Goal: Task Accomplishment & Management: Complete application form

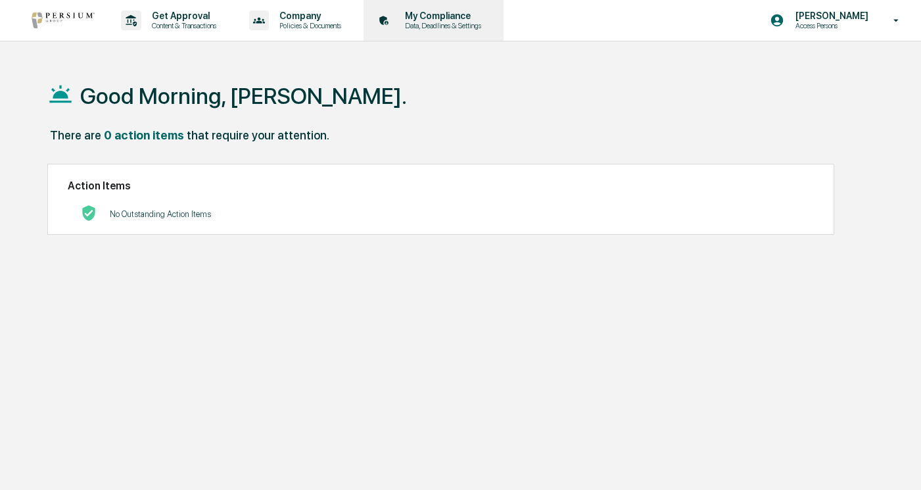
click at [450, 33] on div "My Compliance Data, Deadlines & Settings" at bounding box center [432, 20] width 127 height 41
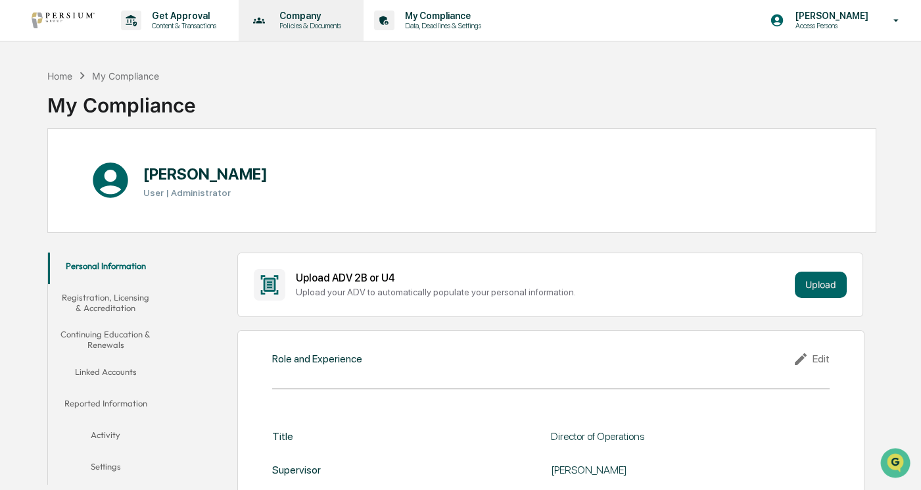
click at [338, 22] on p "Policies & Documents" at bounding box center [308, 25] width 79 height 9
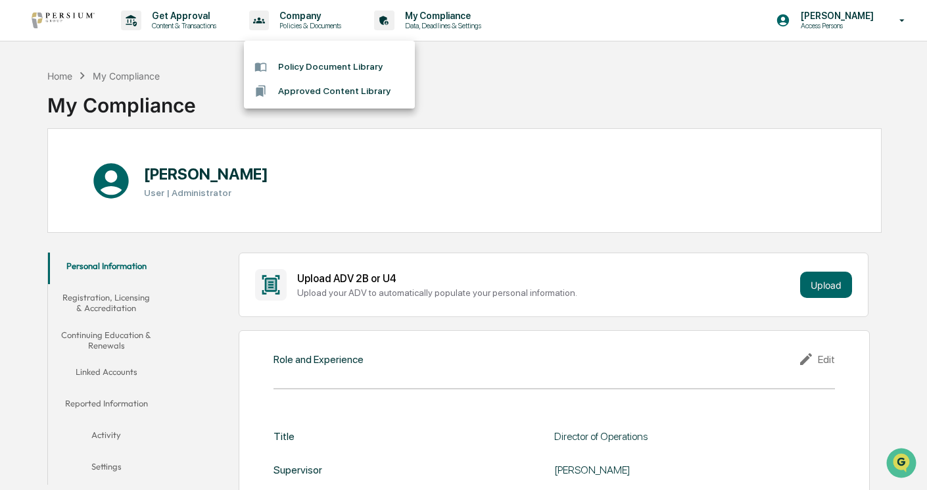
click at [464, 33] on div at bounding box center [463, 245] width 927 height 490
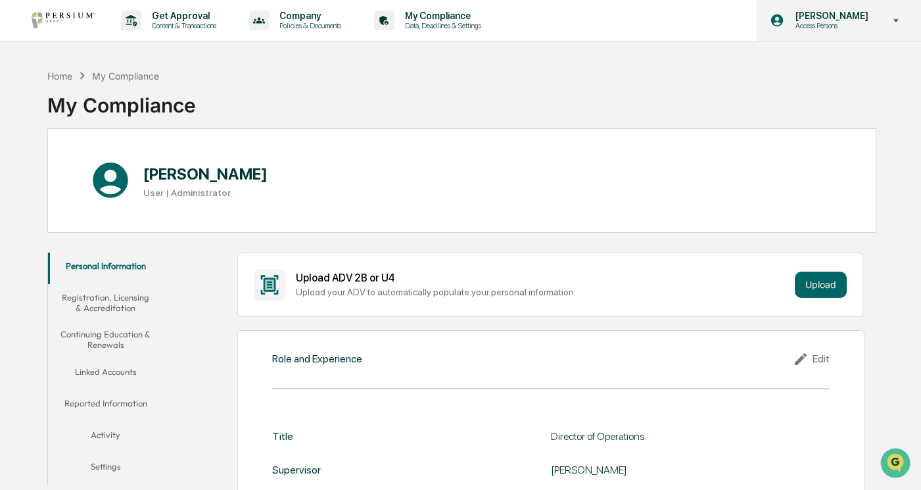
click at [854, 22] on p "Access Persons" at bounding box center [829, 25] width 90 height 9
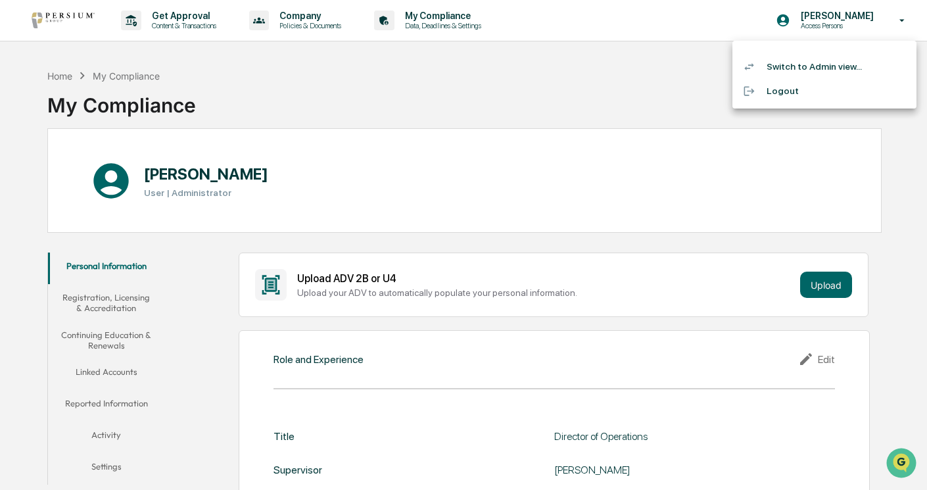
click at [778, 66] on li "Switch to Admin view..." at bounding box center [825, 67] width 184 height 24
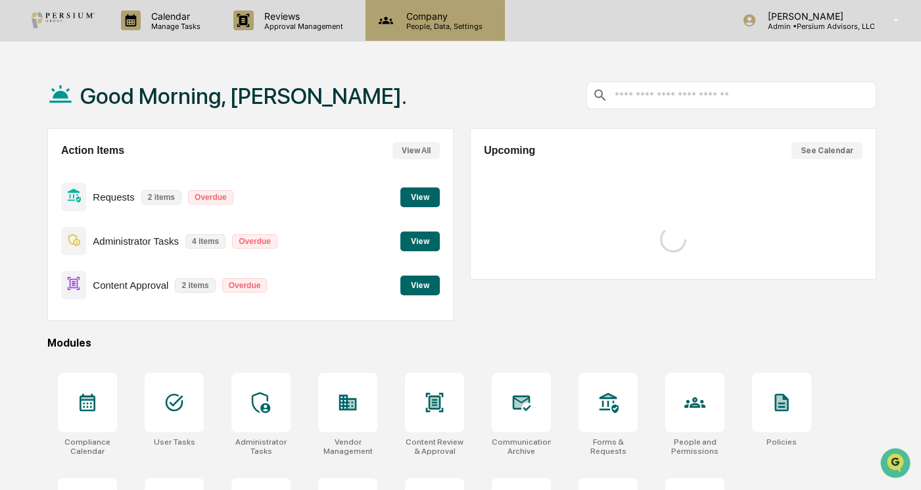
click at [429, 20] on p "Company" at bounding box center [442, 16] width 93 height 11
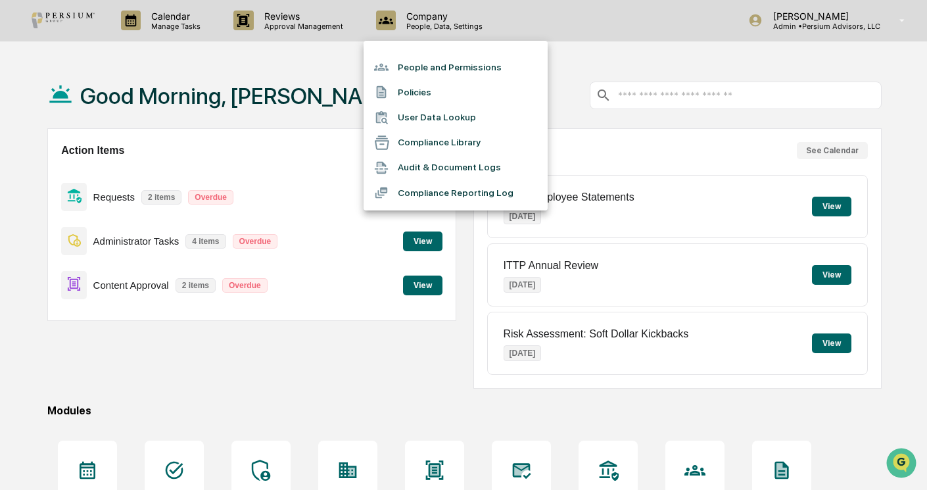
click at [429, 72] on li "People and Permissions" at bounding box center [456, 67] width 184 height 25
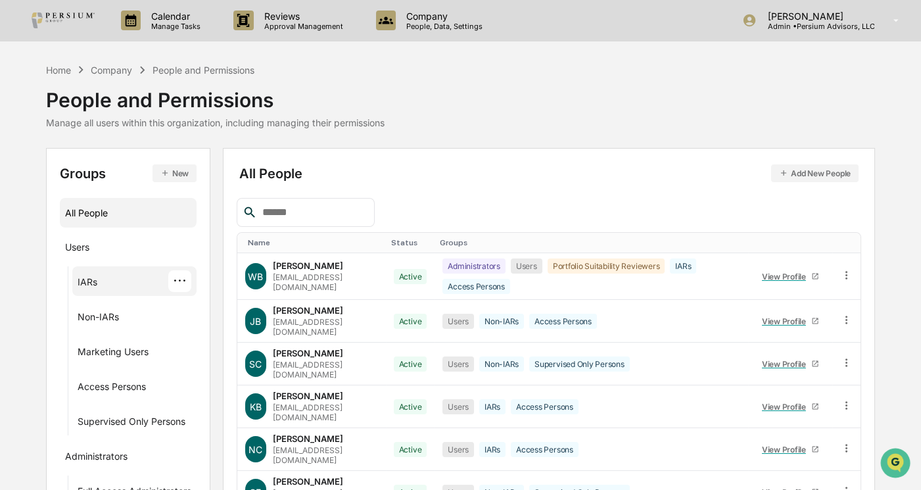
click at [101, 268] on div "IARs ···" at bounding box center [134, 281] width 124 height 30
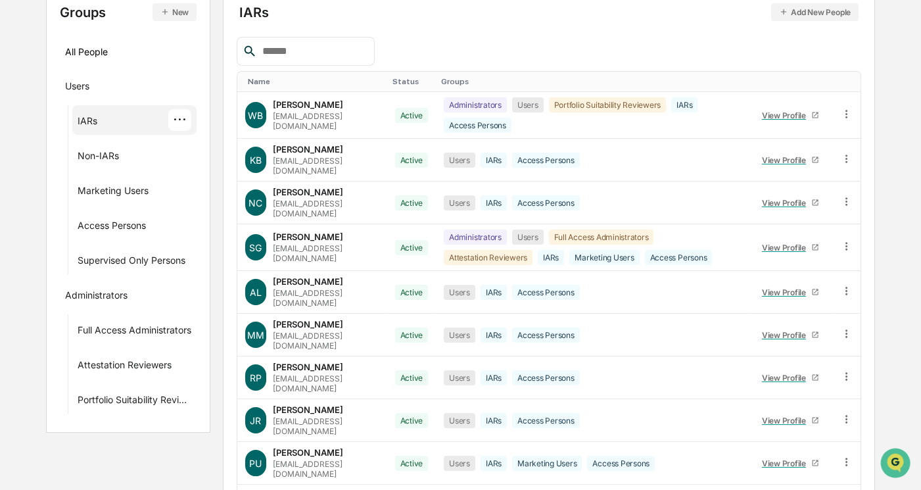
scroll to position [212, 0]
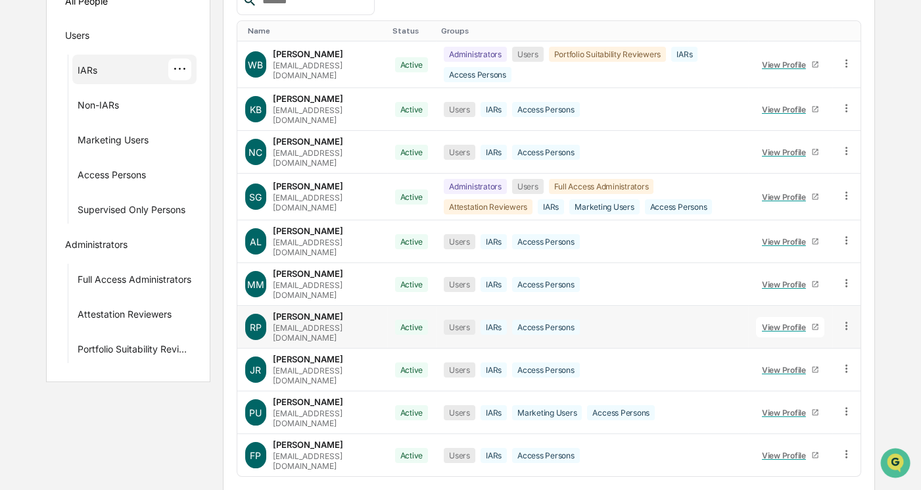
click at [330, 323] on div "[EMAIL_ADDRESS][DOMAIN_NAME]" at bounding box center [326, 333] width 107 height 20
click at [795, 322] on div "View Profile" at bounding box center [786, 327] width 49 height 10
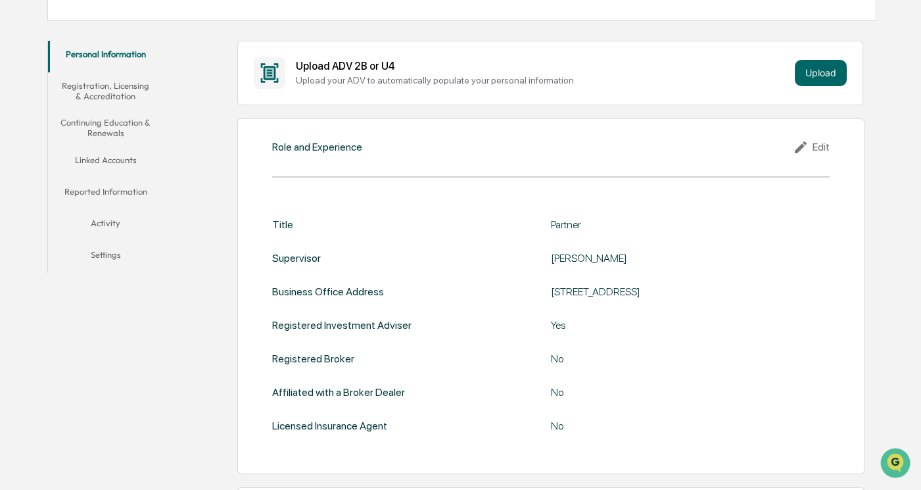
click at [103, 153] on button "Linked Accounts" at bounding box center [106, 163] width 116 height 32
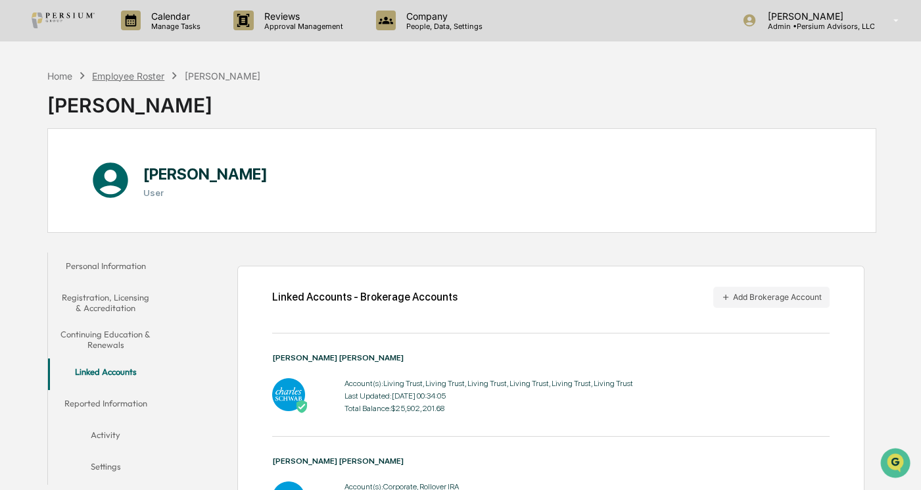
click at [116, 78] on div "Employee Roster" at bounding box center [128, 75] width 72 height 11
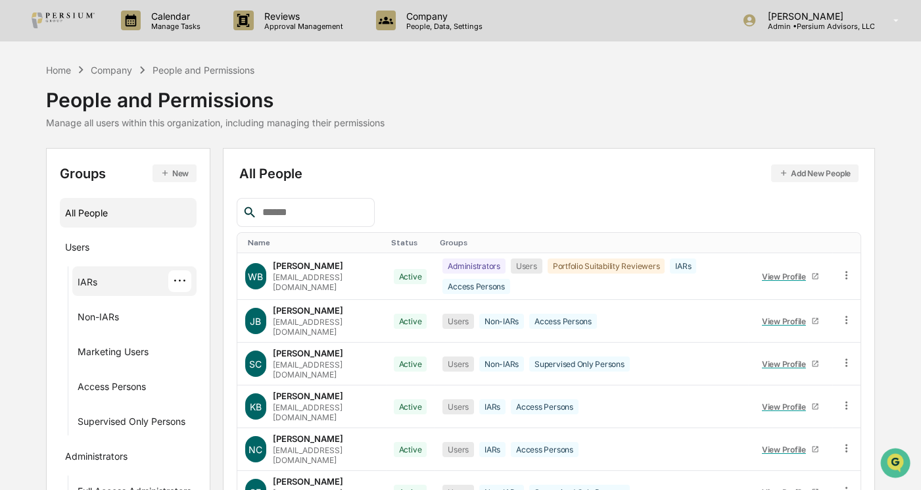
click at [90, 281] on div "IARs" at bounding box center [88, 284] width 20 height 16
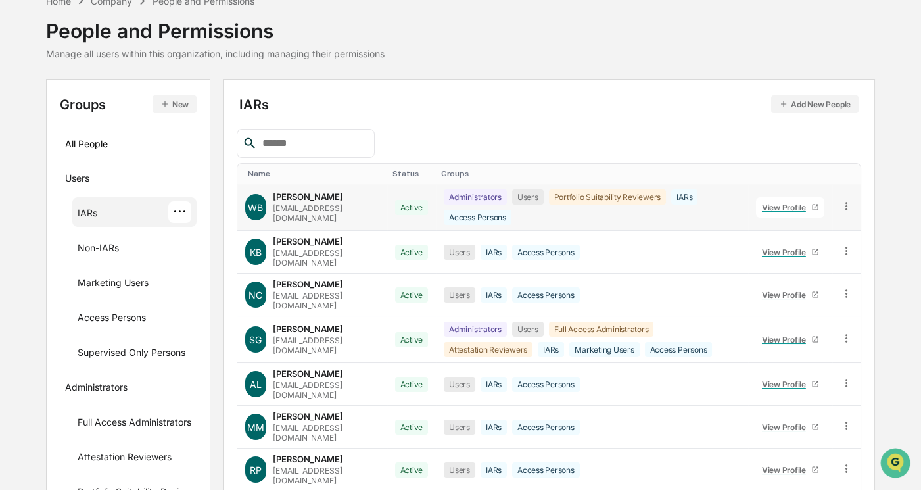
scroll to position [212, 0]
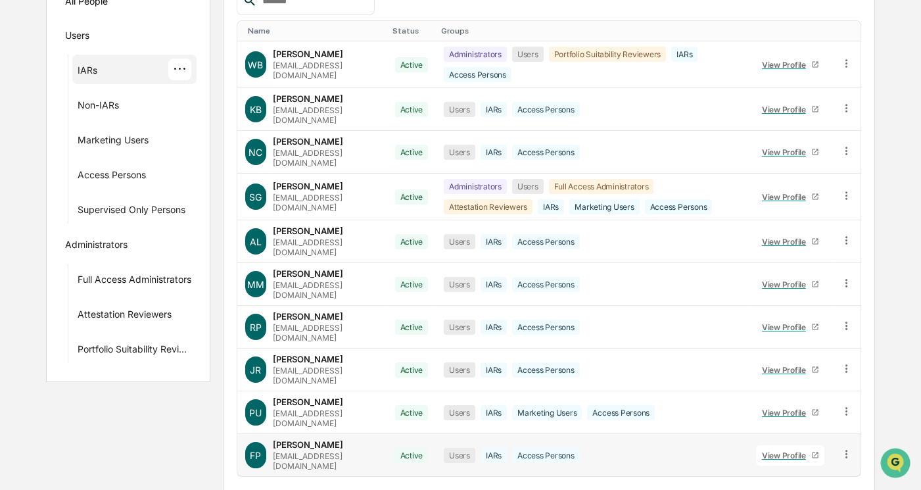
click at [768, 450] on div "View Profile" at bounding box center [786, 455] width 49 height 10
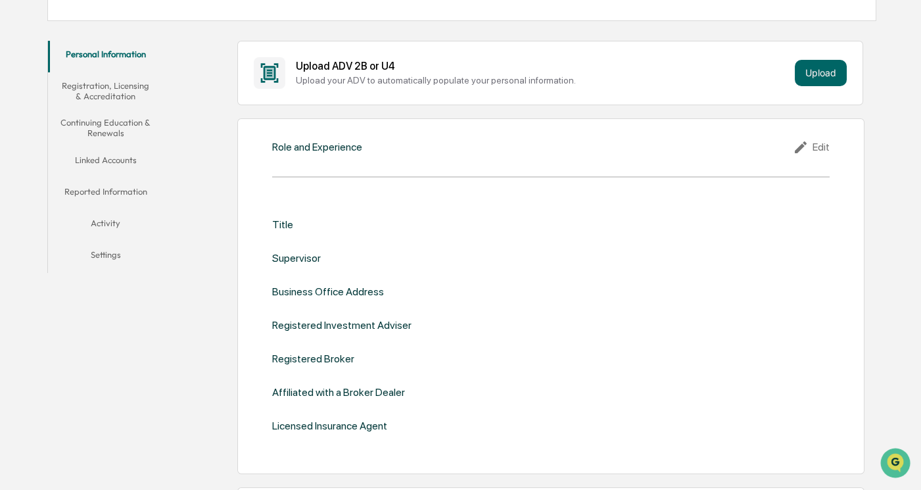
click at [105, 163] on button "Linked Accounts" at bounding box center [106, 163] width 116 height 32
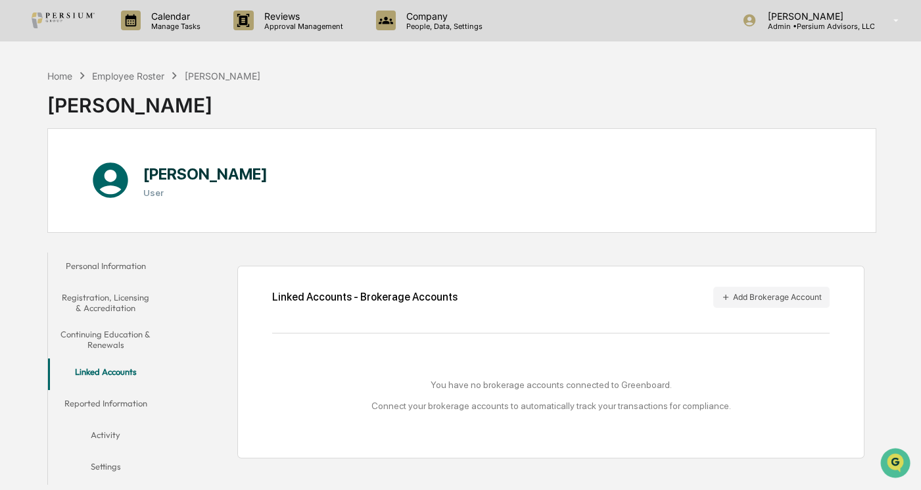
click at [141, 82] on div "Home Employee Roster [PERSON_NAME]" at bounding box center [153, 75] width 213 height 14
click at [143, 76] on div "Employee Roster" at bounding box center [128, 75] width 72 height 11
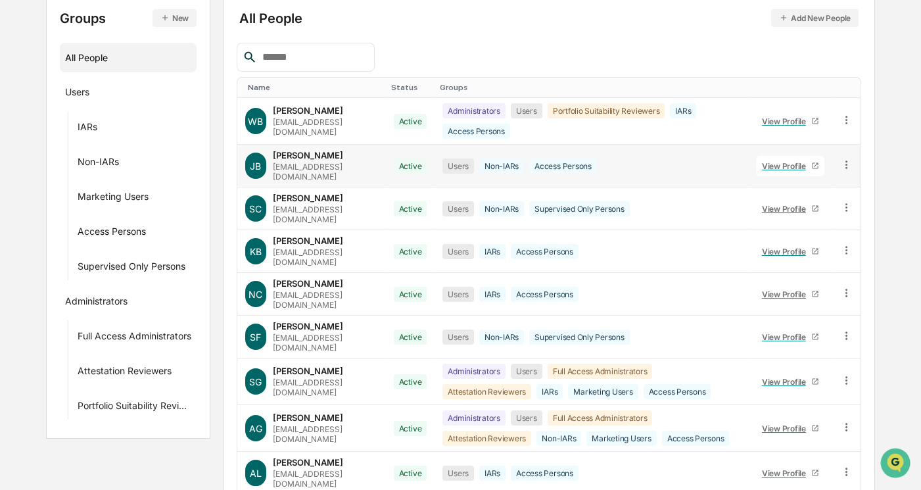
scroll to position [190, 0]
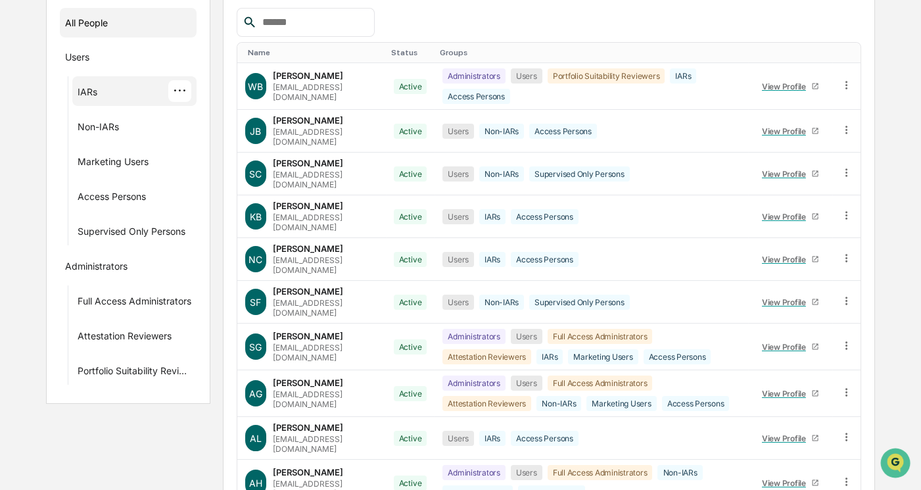
click at [112, 99] on div "IARs ···" at bounding box center [135, 91] width 114 height 22
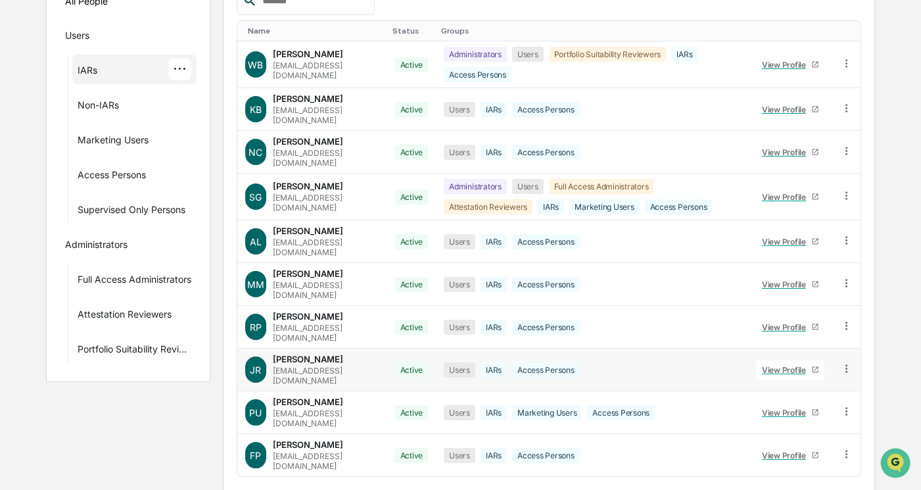
scroll to position [0, 0]
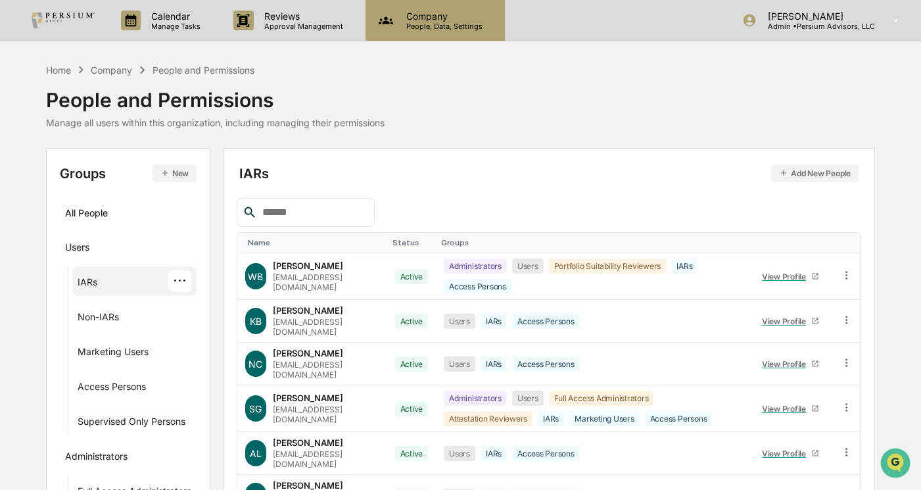
click at [452, 34] on div "Company People, Data, Settings" at bounding box center [435, 20] width 139 height 41
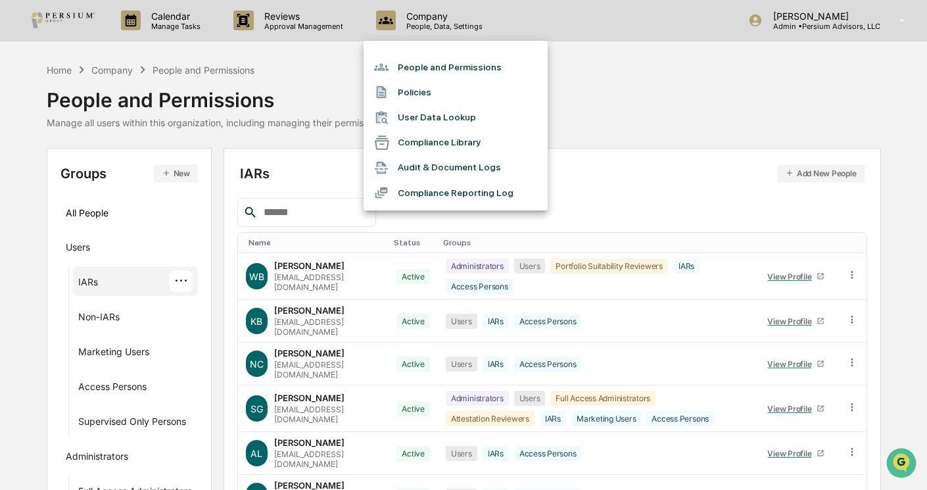
click at [326, 39] on div at bounding box center [463, 245] width 927 height 490
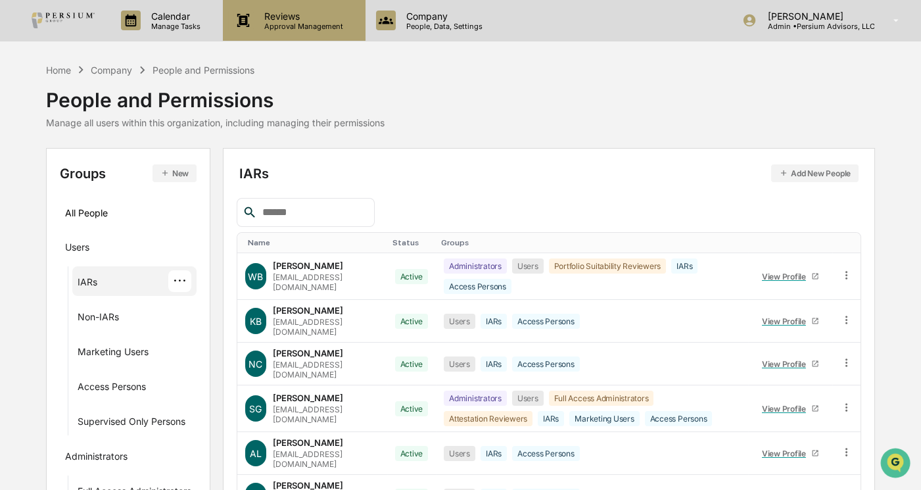
click at [301, 22] on p "Approval Management" at bounding box center [302, 26] width 96 height 9
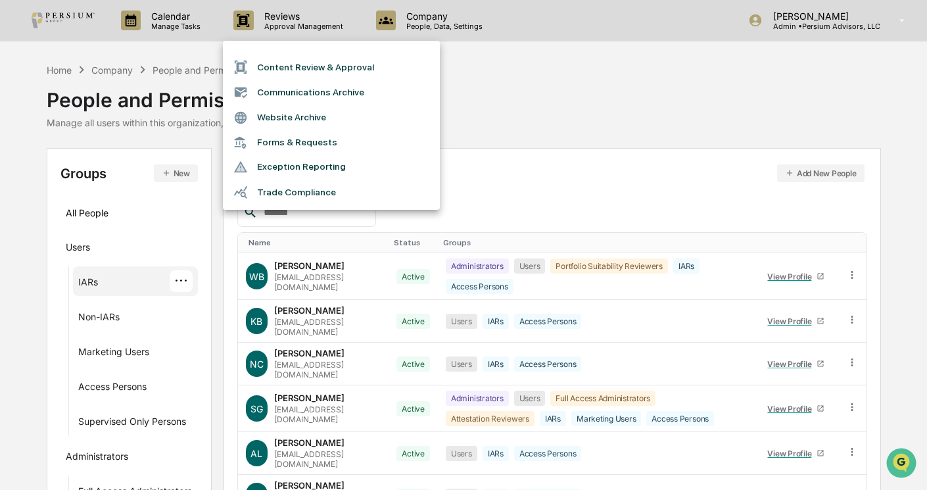
click at [291, 189] on li "Trade Compliance" at bounding box center [331, 192] width 217 height 25
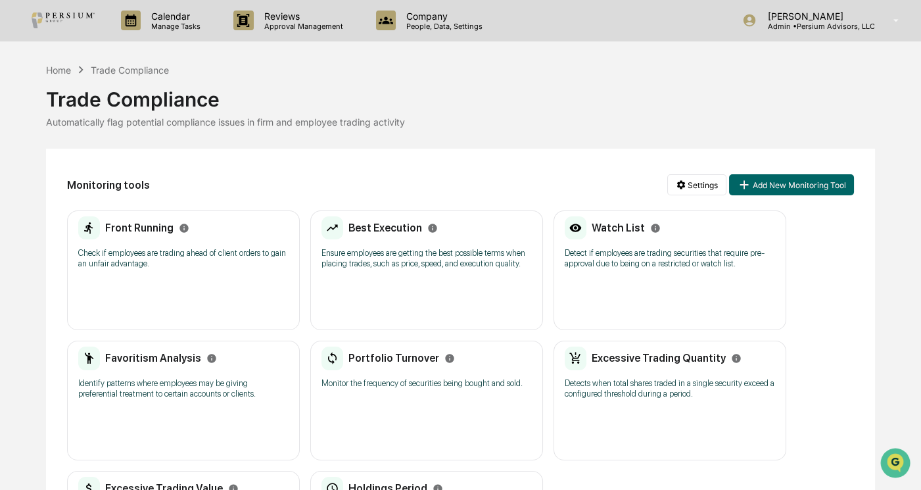
click at [772, 96] on div "Trade Compliance" at bounding box center [460, 94] width 829 height 34
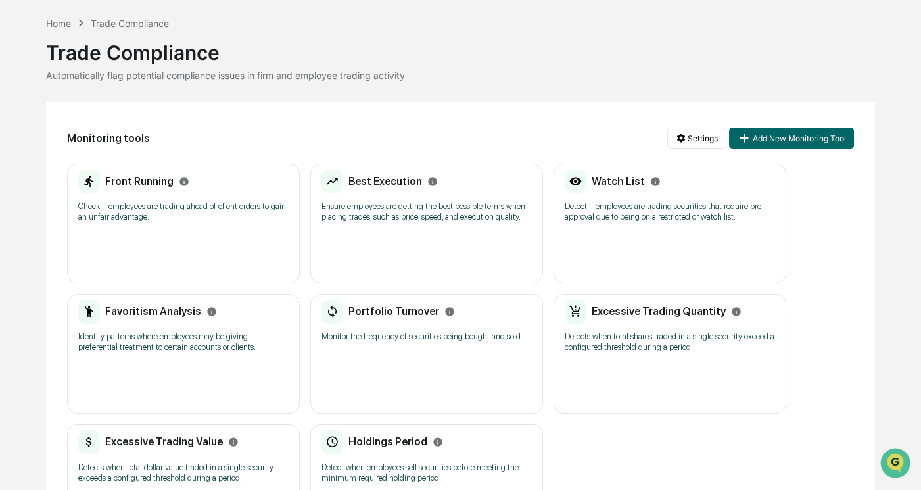
scroll to position [119, 0]
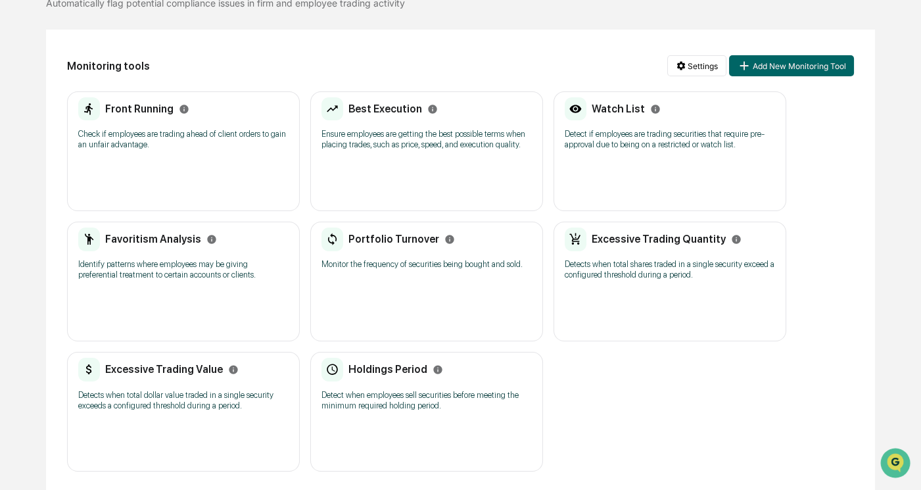
click at [146, 116] on div "Front Running" at bounding box center [133, 109] width 111 height 24
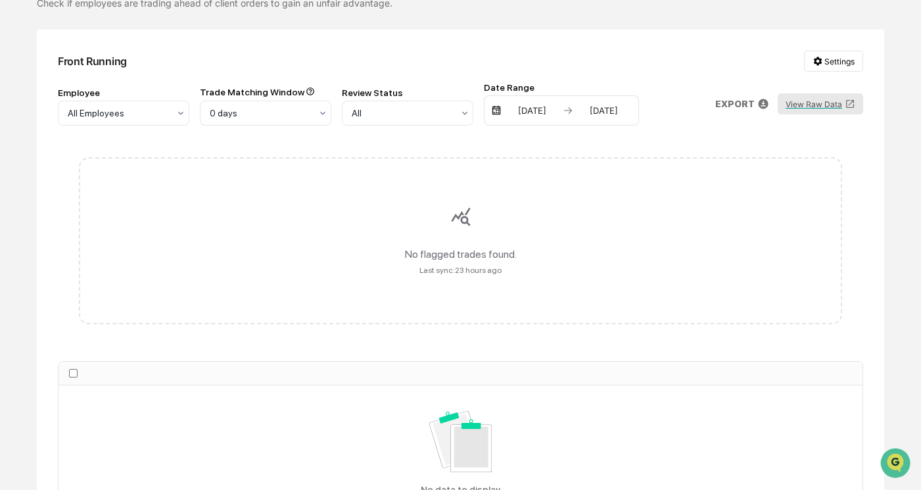
click at [819, 99] on button "View Raw Data" at bounding box center [820, 103] width 85 height 21
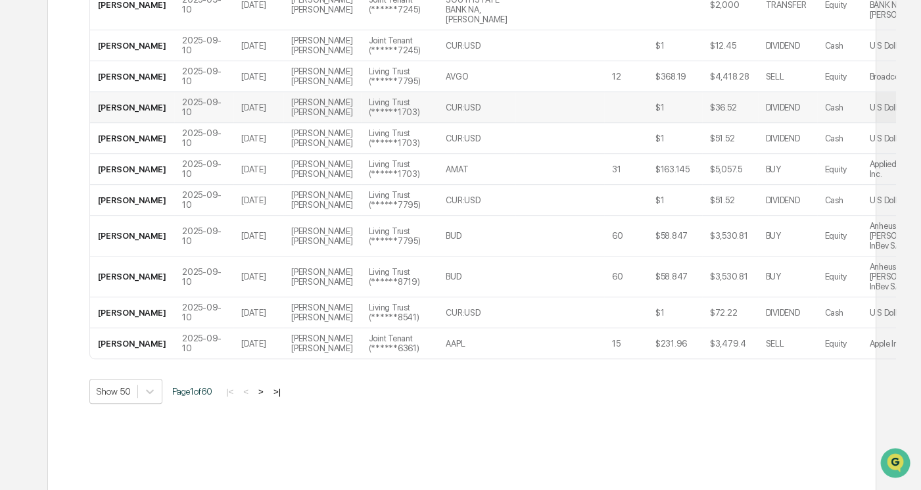
scroll to position [1733, 0]
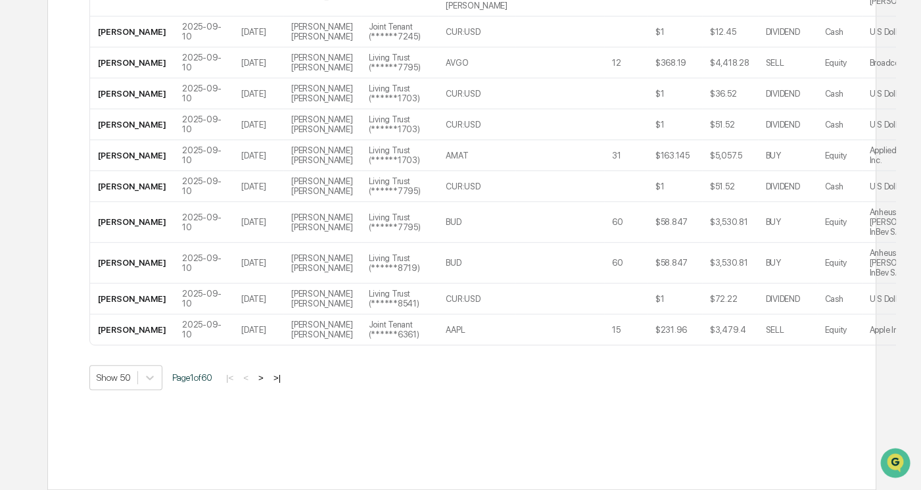
click at [268, 383] on button ">" at bounding box center [260, 377] width 13 height 11
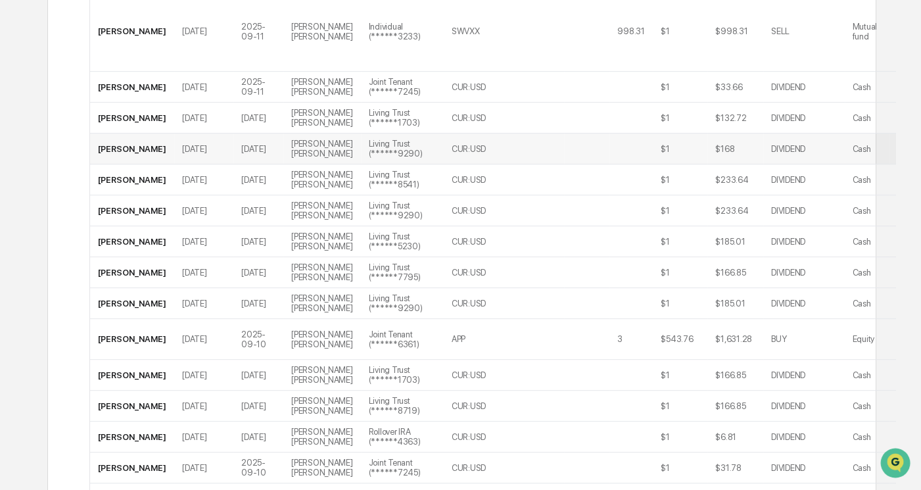
scroll to position [1913, 0]
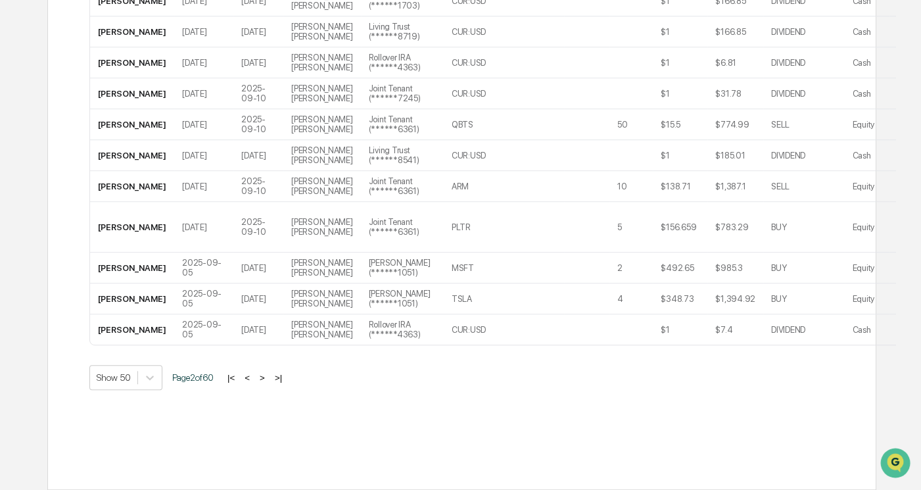
click at [266, 383] on button ">" at bounding box center [262, 377] width 13 height 11
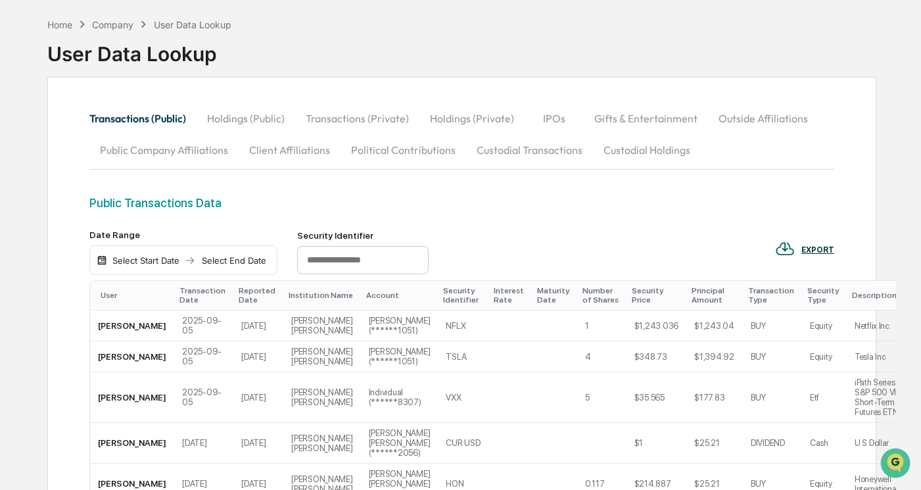
scroll to position [0, 0]
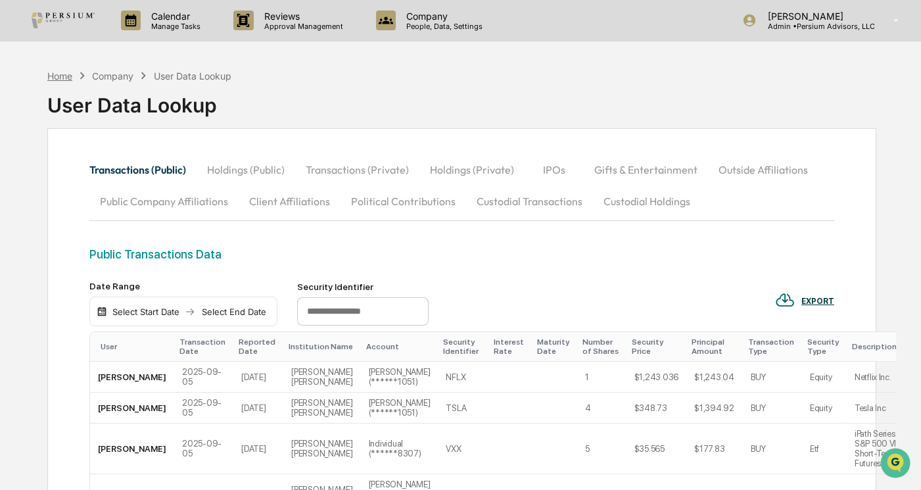
click at [70, 75] on div "Home" at bounding box center [59, 75] width 25 height 11
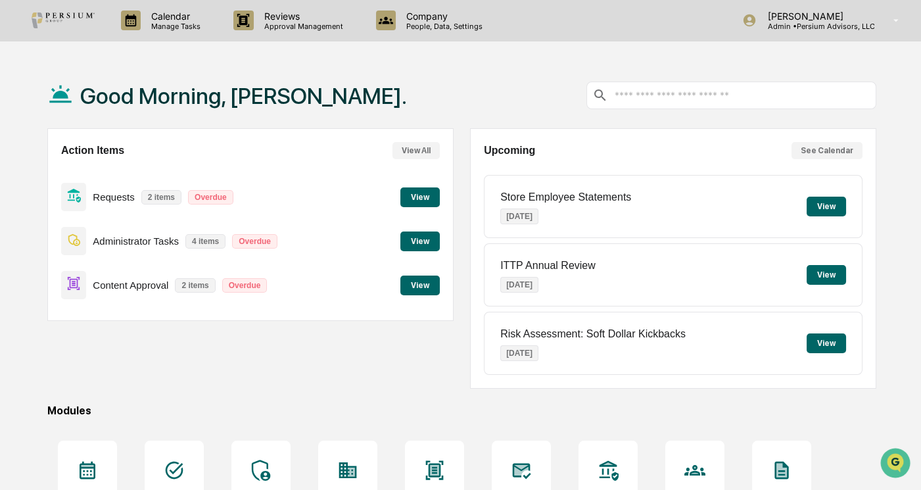
click at [414, 296] on div "Content Approval 2 items Overdue View" at bounding box center [250, 285] width 379 height 44
click at [418, 283] on button "View" at bounding box center [419, 286] width 39 height 20
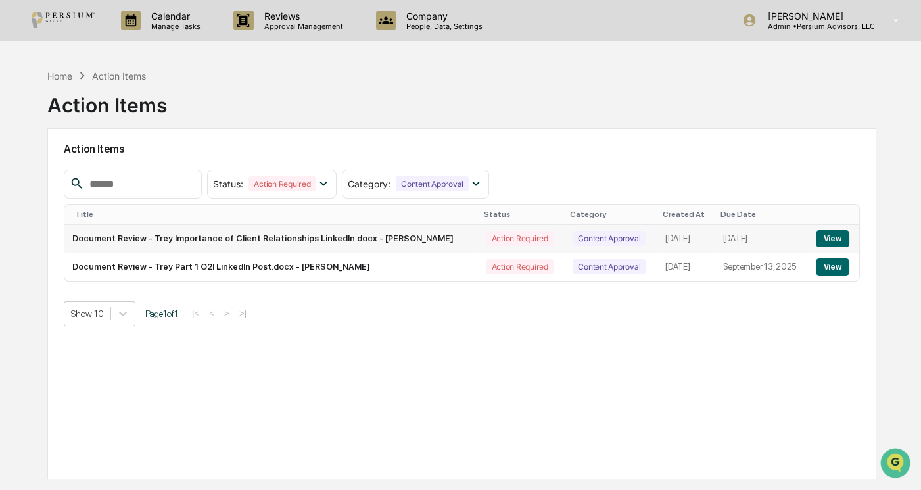
click at [833, 239] on button "View" at bounding box center [833, 238] width 34 height 17
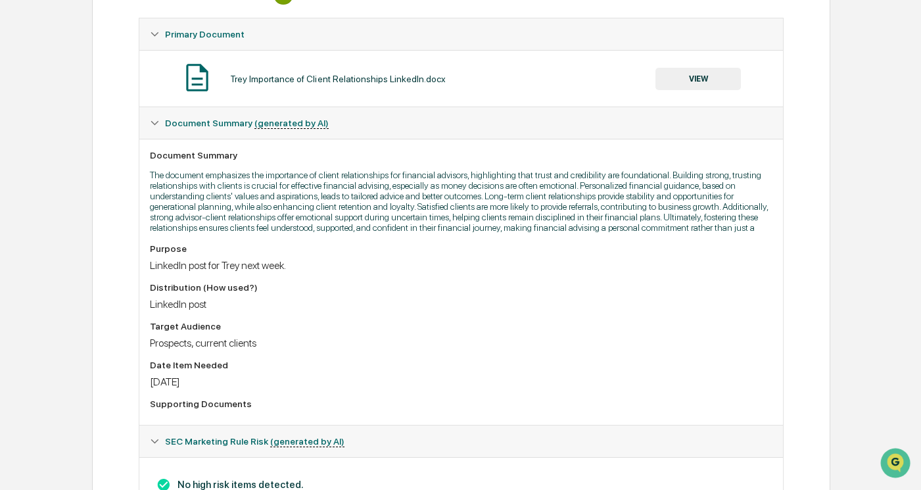
scroll to position [177, 0]
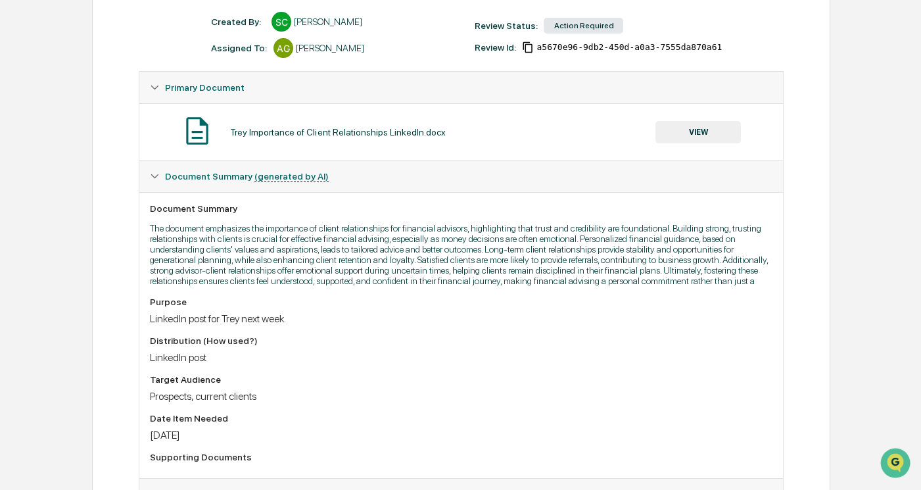
click at [693, 142] on button "VIEW" at bounding box center [698, 132] width 85 height 22
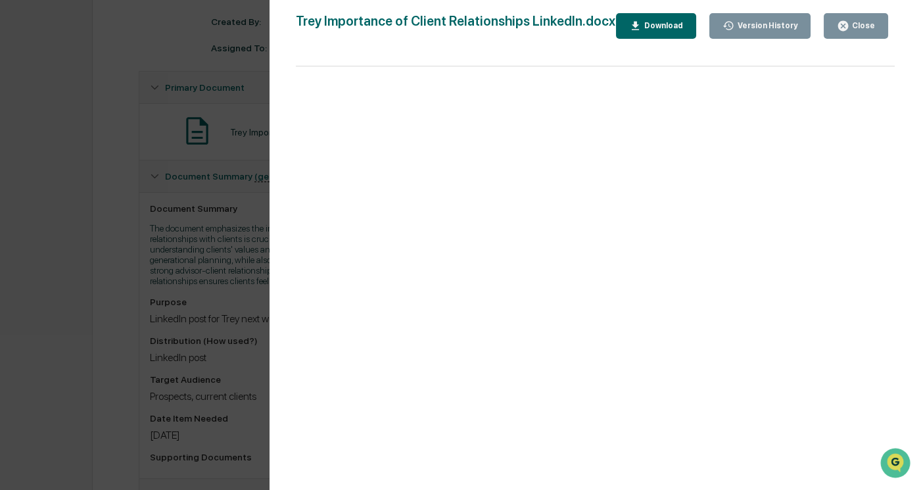
click at [162, 239] on div "Version History 09/05/2025, 02:45 PM Samantha Core Trey Importance of Client Re…" at bounding box center [460, 245] width 921 height 490
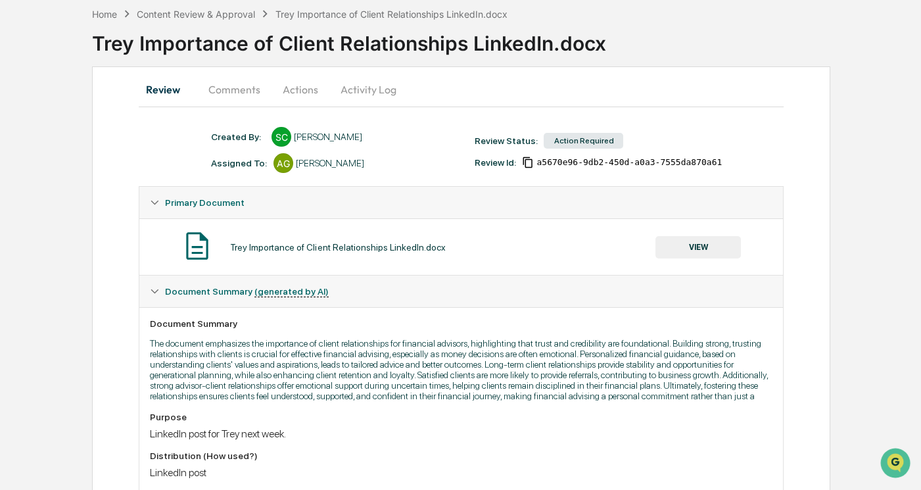
scroll to position [57, 0]
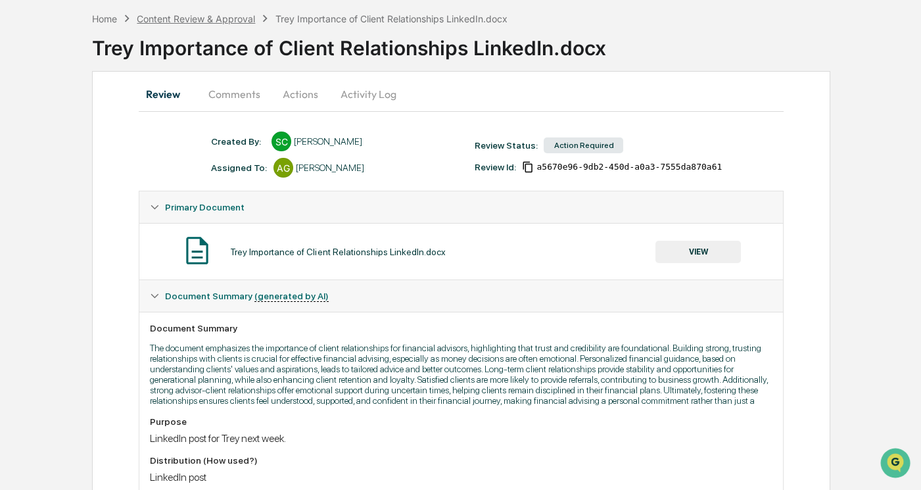
click at [236, 17] on div "Content Review & Approval" at bounding box center [196, 18] width 118 height 11
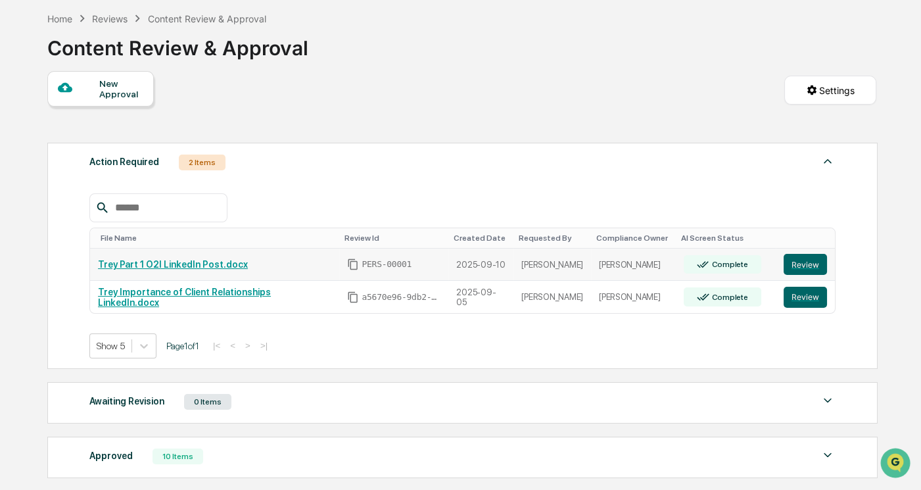
click at [210, 264] on link "Trey Part 1 O2I LinkedIn Post.docx" at bounding box center [173, 264] width 150 height 11
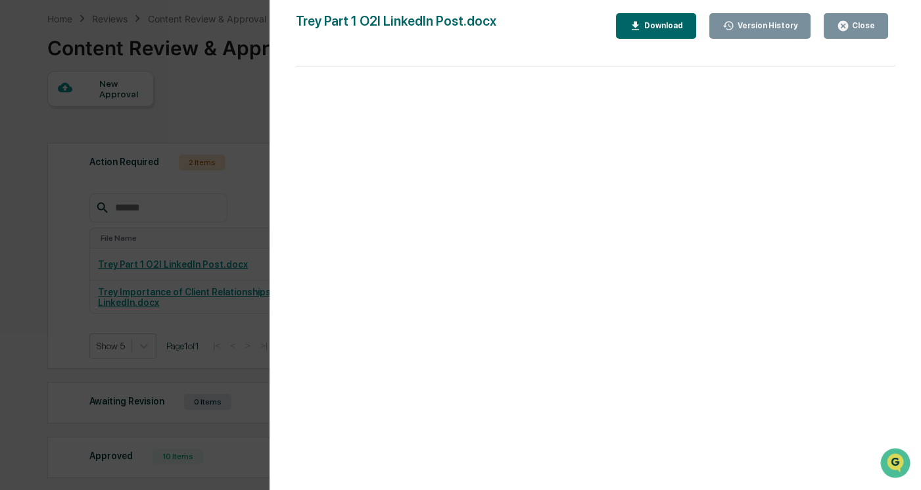
click at [871, 32] on div "Close" at bounding box center [856, 26] width 38 height 12
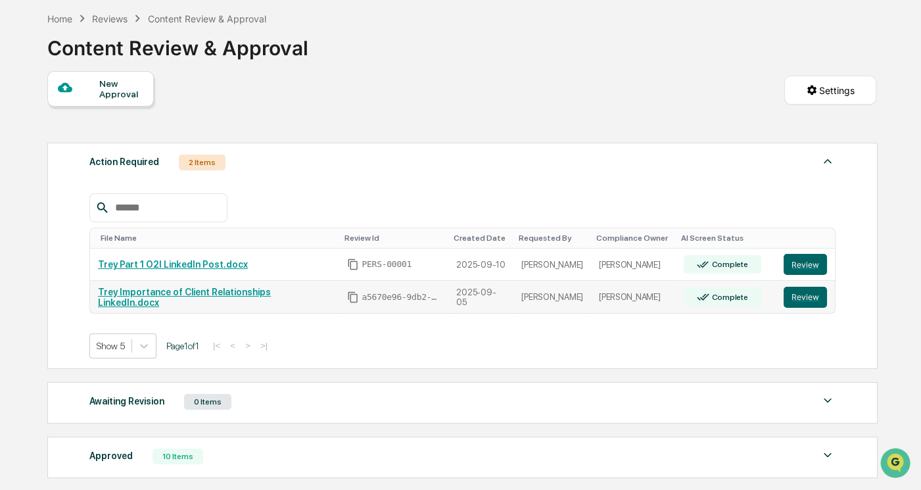
click at [237, 302] on link "Trey Importance of Client Relationships LinkedIn.docx" at bounding box center [184, 297] width 173 height 21
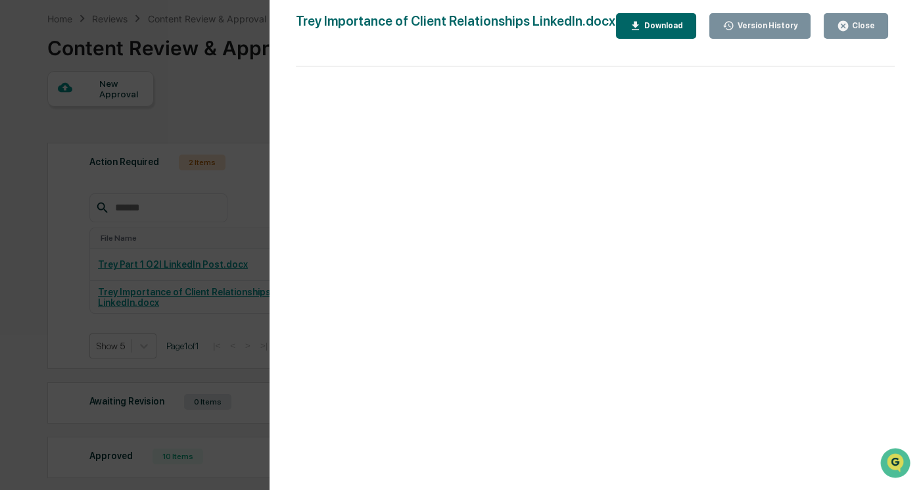
click at [836, 24] on button "Close" at bounding box center [856, 26] width 64 height 26
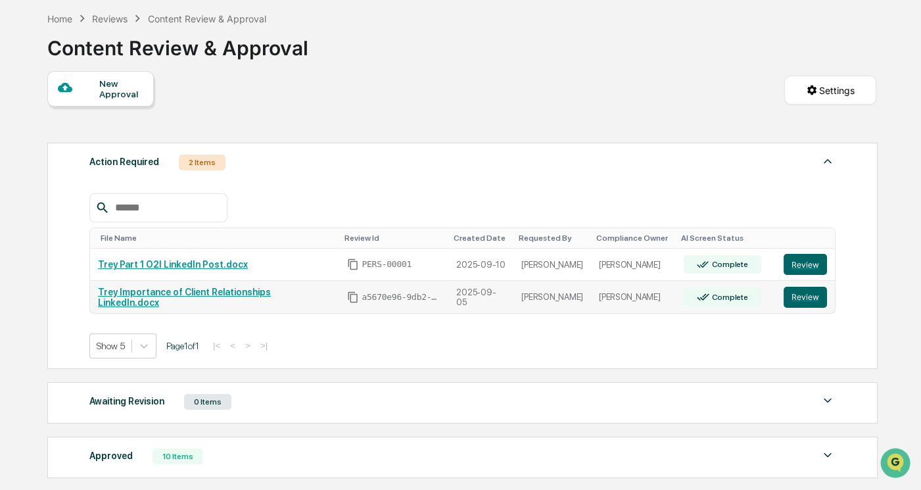
click at [802, 287] on td "Review" at bounding box center [805, 297] width 59 height 32
click at [800, 297] on button "Review" at bounding box center [805, 297] width 43 height 21
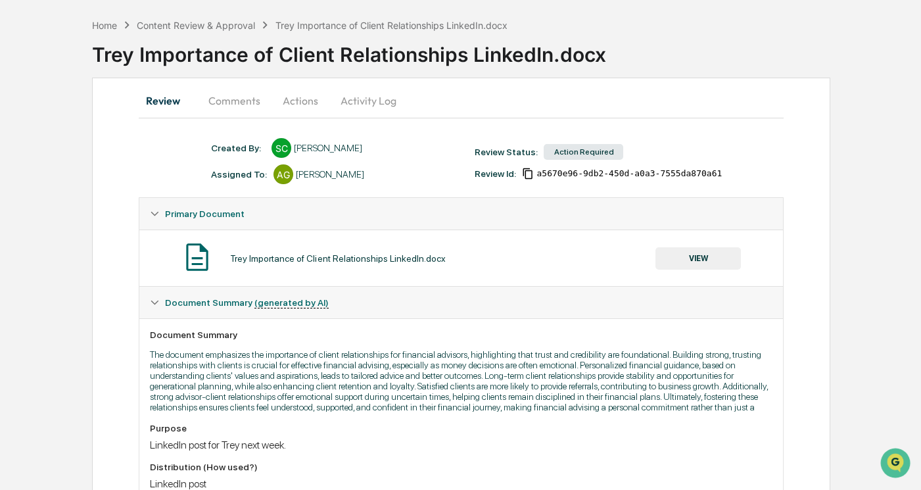
scroll to position [59, 0]
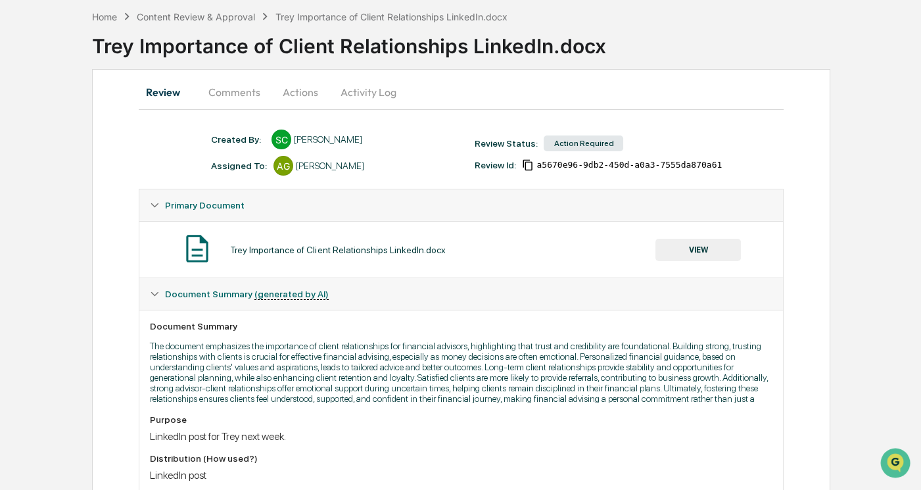
click at [683, 245] on button "VIEW" at bounding box center [698, 250] width 85 height 22
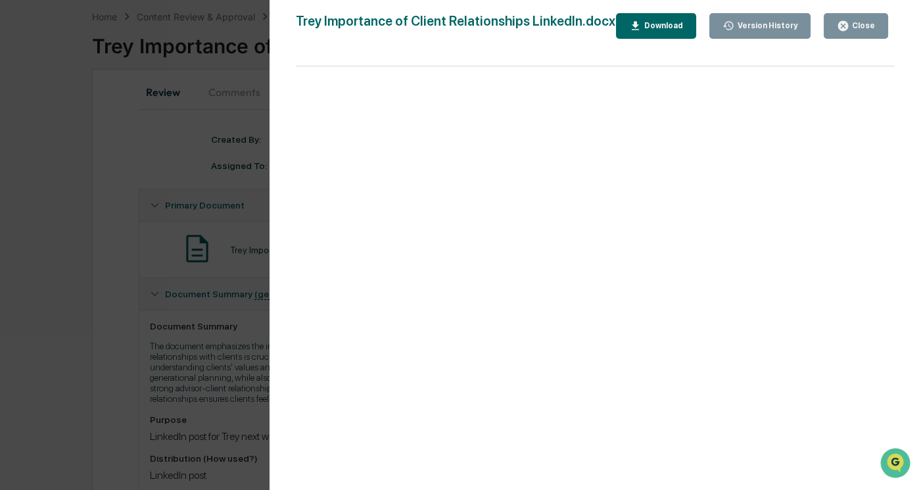
click at [107, 203] on div "Version History [DATE] 02:45 PM [PERSON_NAME] [PERSON_NAME] Importance of Clien…" at bounding box center [460, 245] width 921 height 490
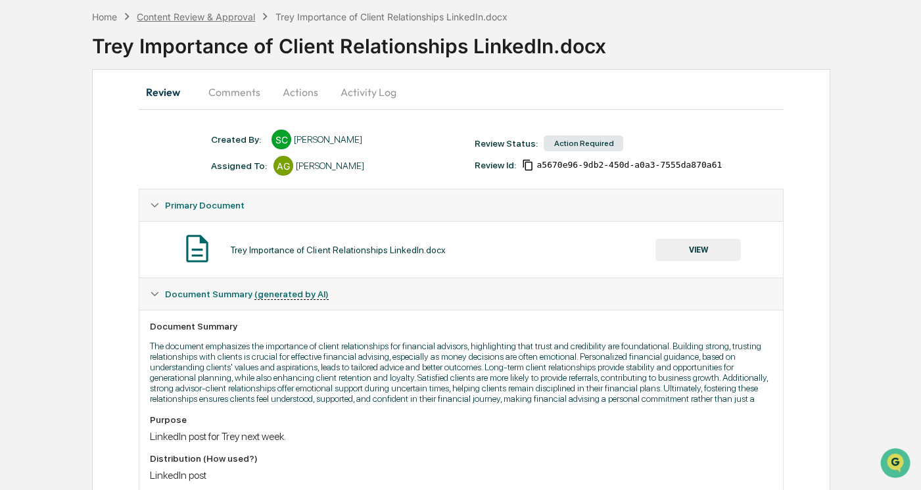
click at [201, 19] on div "Content Review & Approval" at bounding box center [196, 16] width 118 height 11
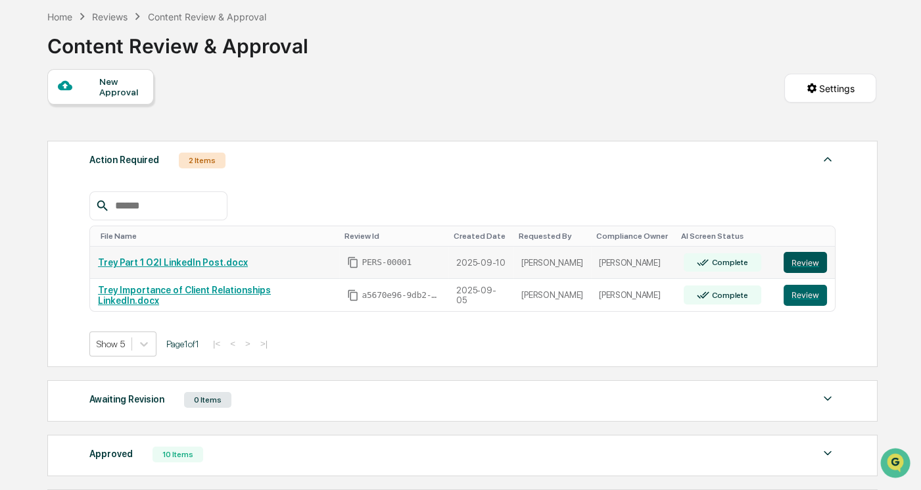
click at [794, 258] on button "Review" at bounding box center [805, 262] width 43 height 21
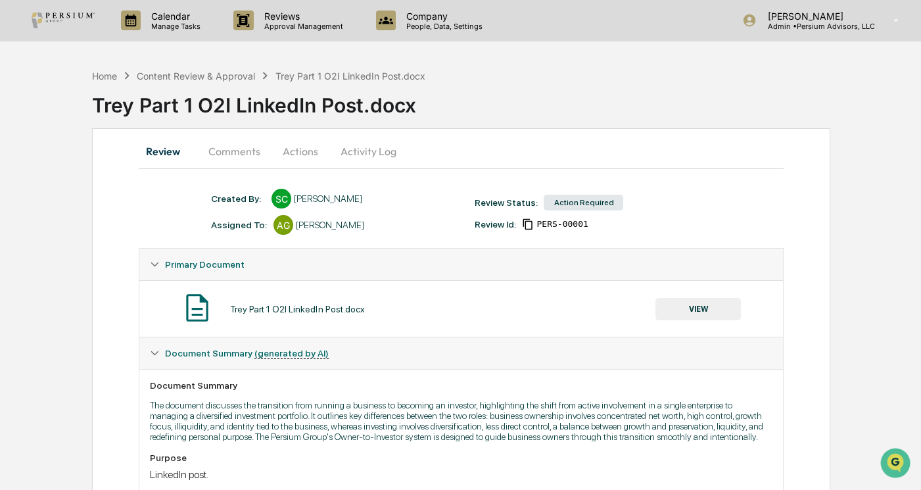
click at [714, 305] on button "VIEW" at bounding box center [698, 309] width 85 height 22
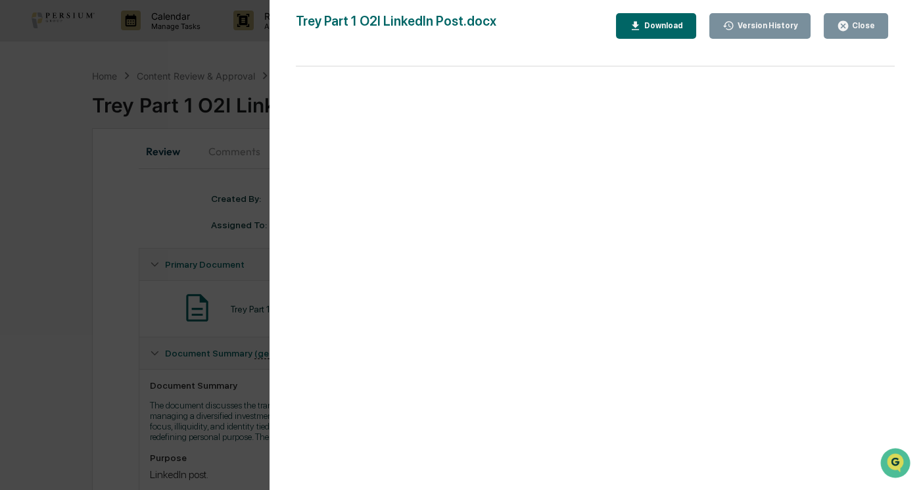
click at [656, 25] on div "Download" at bounding box center [662, 25] width 41 height 9
click at [865, 21] on div "Close" at bounding box center [863, 25] width 26 height 9
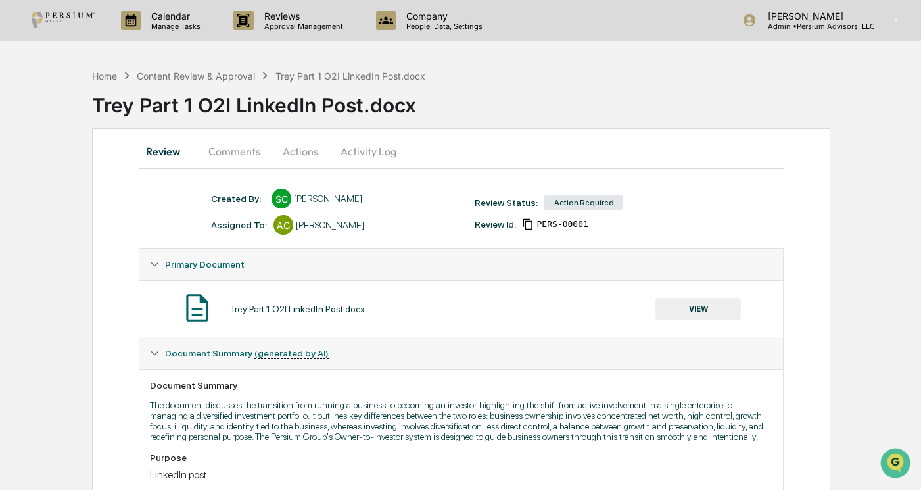
click at [247, 150] on button "Comments" at bounding box center [234, 151] width 73 height 32
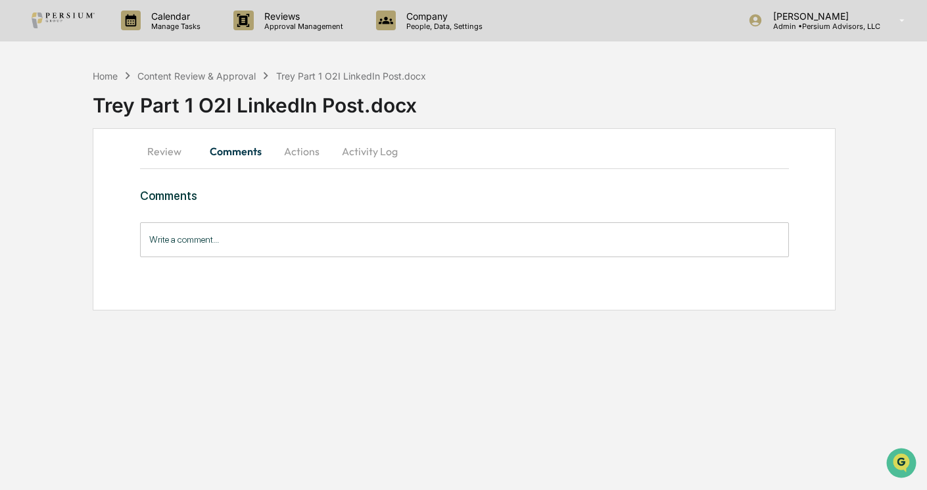
click at [310, 153] on button "Actions" at bounding box center [301, 151] width 59 height 32
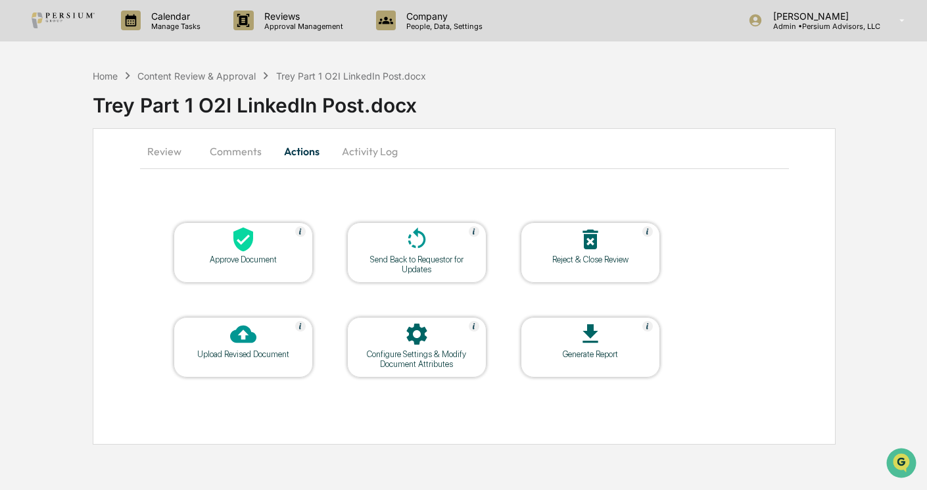
click at [244, 324] on icon at bounding box center [243, 334] width 26 height 26
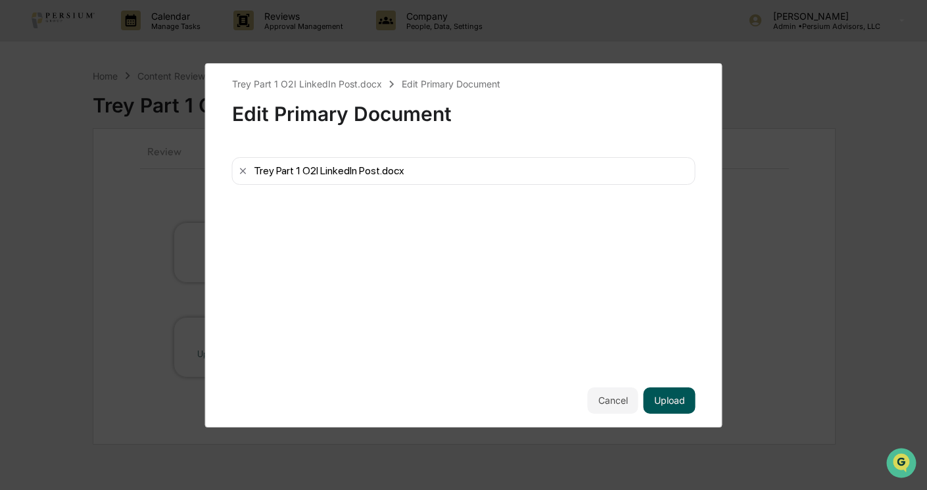
click at [671, 393] on button "Upload" at bounding box center [670, 400] width 52 height 26
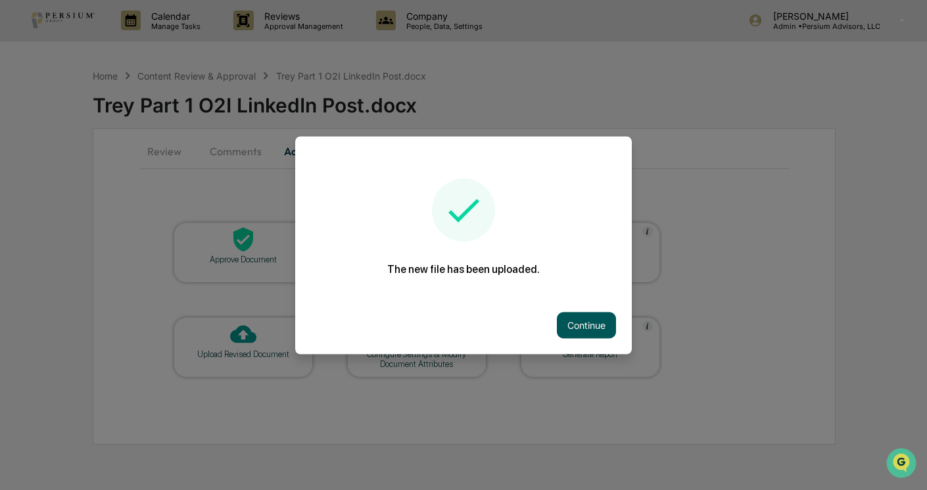
click at [573, 322] on button "Continue" at bounding box center [586, 325] width 59 height 26
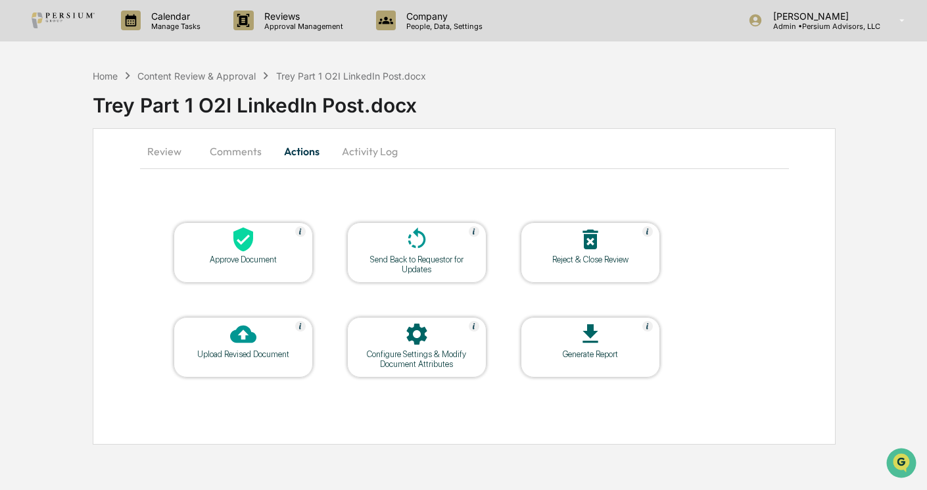
click at [416, 261] on div "Send Back to Requestor for Updates" at bounding box center [417, 264] width 118 height 20
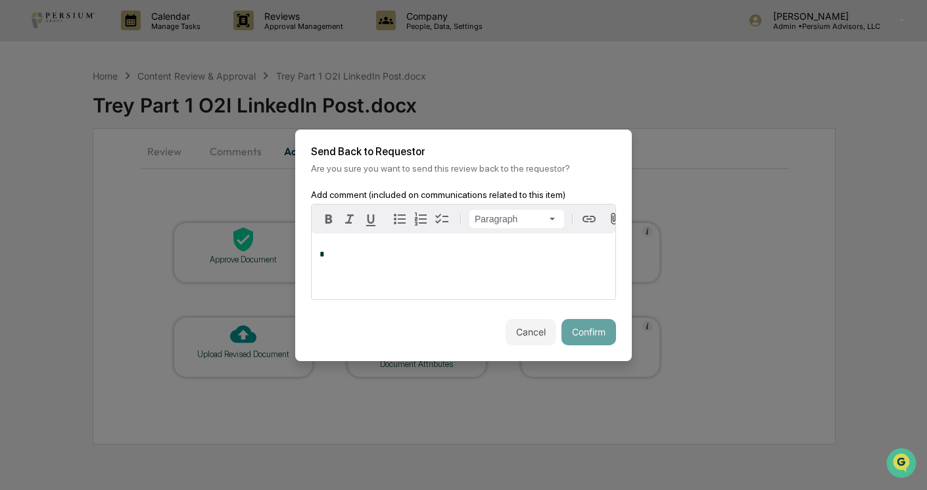
click at [386, 257] on p "*" at bounding box center [464, 254] width 288 height 9
click at [583, 328] on button "Confirm" at bounding box center [589, 332] width 55 height 26
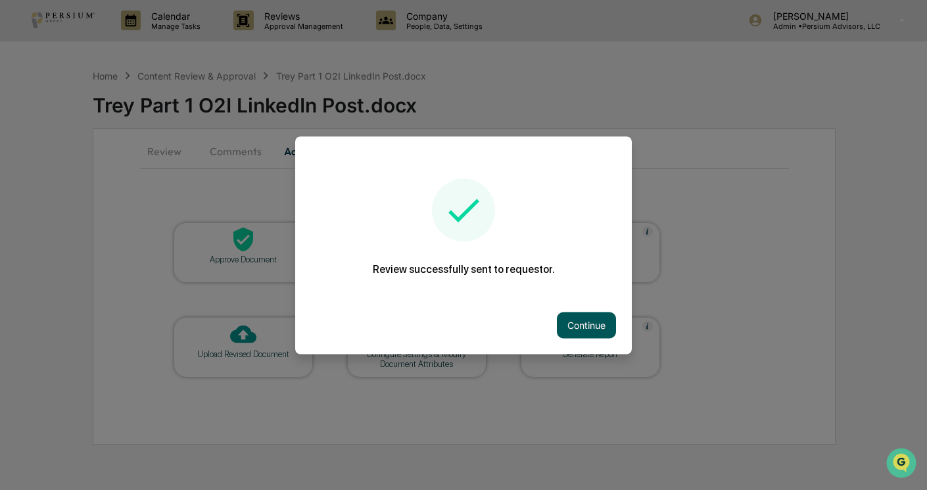
click at [579, 328] on button "Continue" at bounding box center [586, 325] width 59 height 26
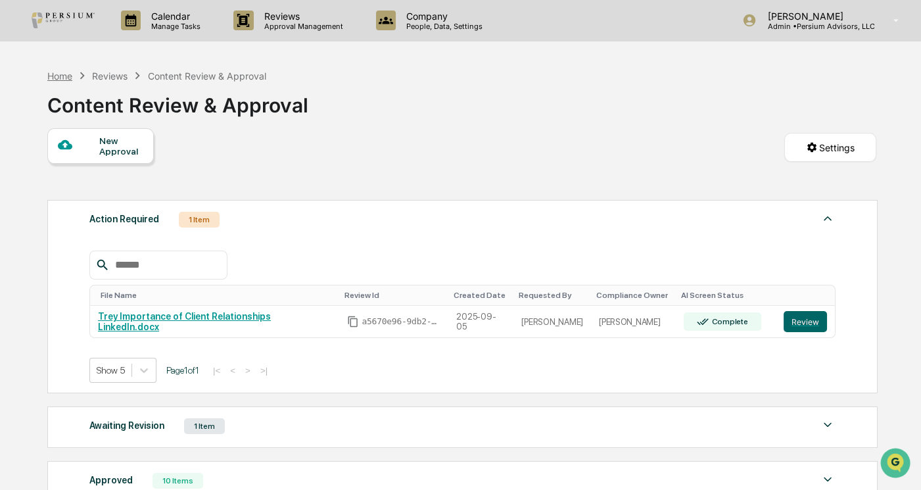
click at [60, 79] on div "Home" at bounding box center [59, 75] width 25 height 11
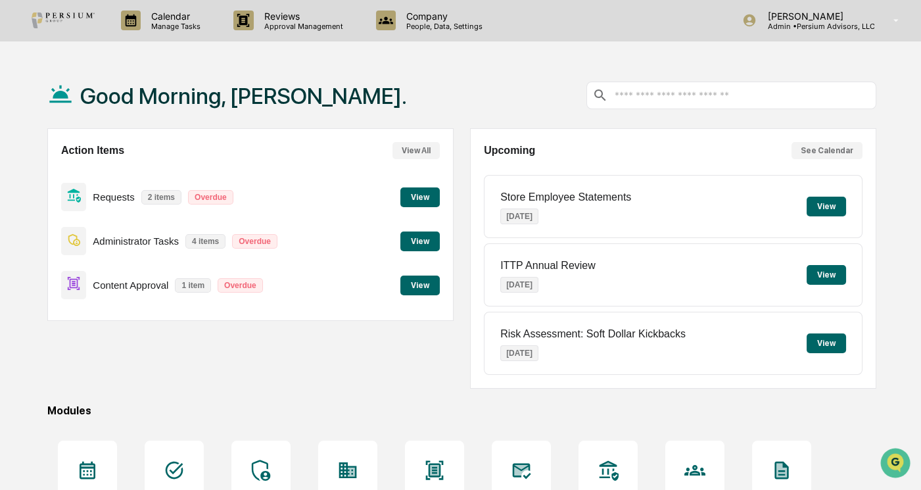
click at [856, 53] on div "Calendar Manage Tasks Reviews Approval Management Company People, Data, Setting…" at bounding box center [460, 318] width 921 height 637
